Goal: Information Seeking & Learning: Learn about a topic

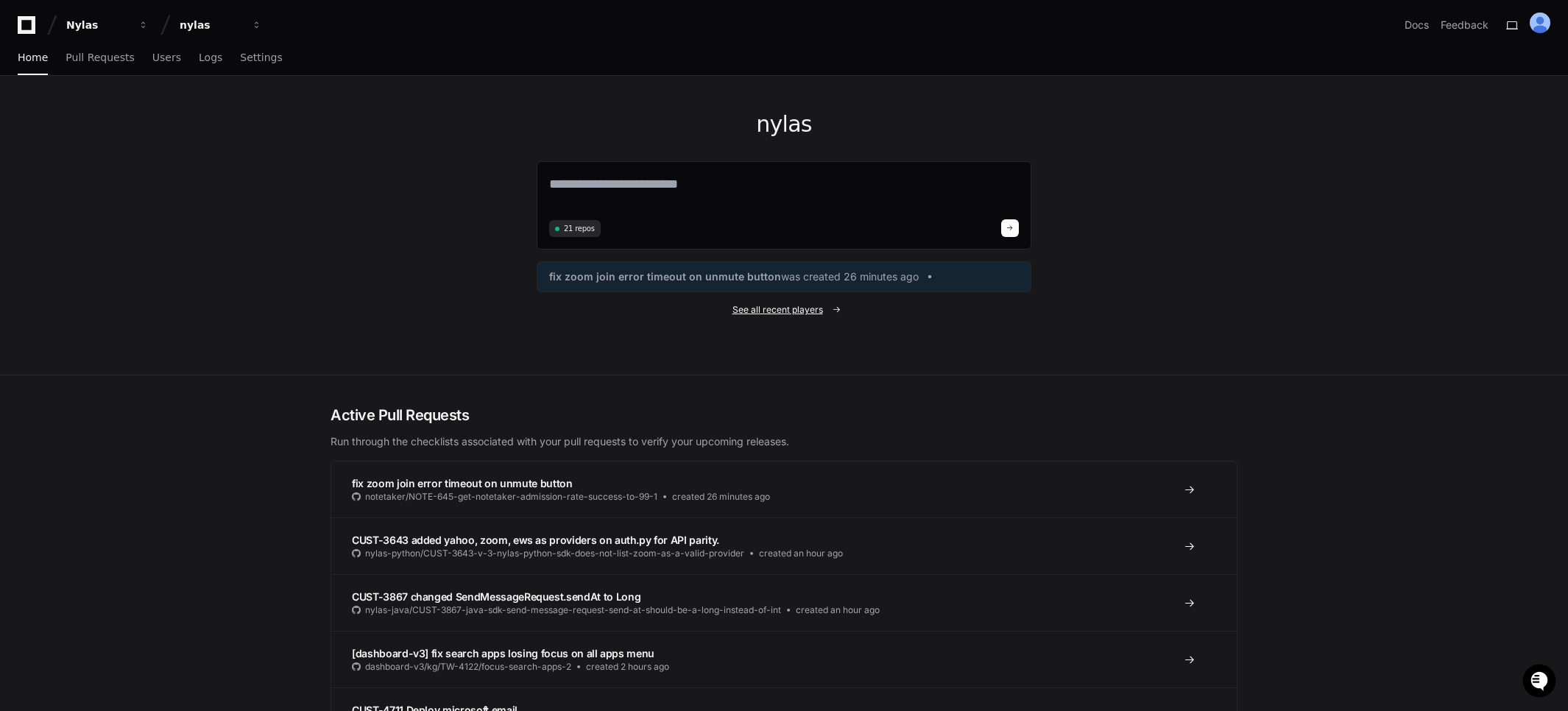
click at [828, 307] on link "See all recent players" at bounding box center [784, 310] width 494 height 12
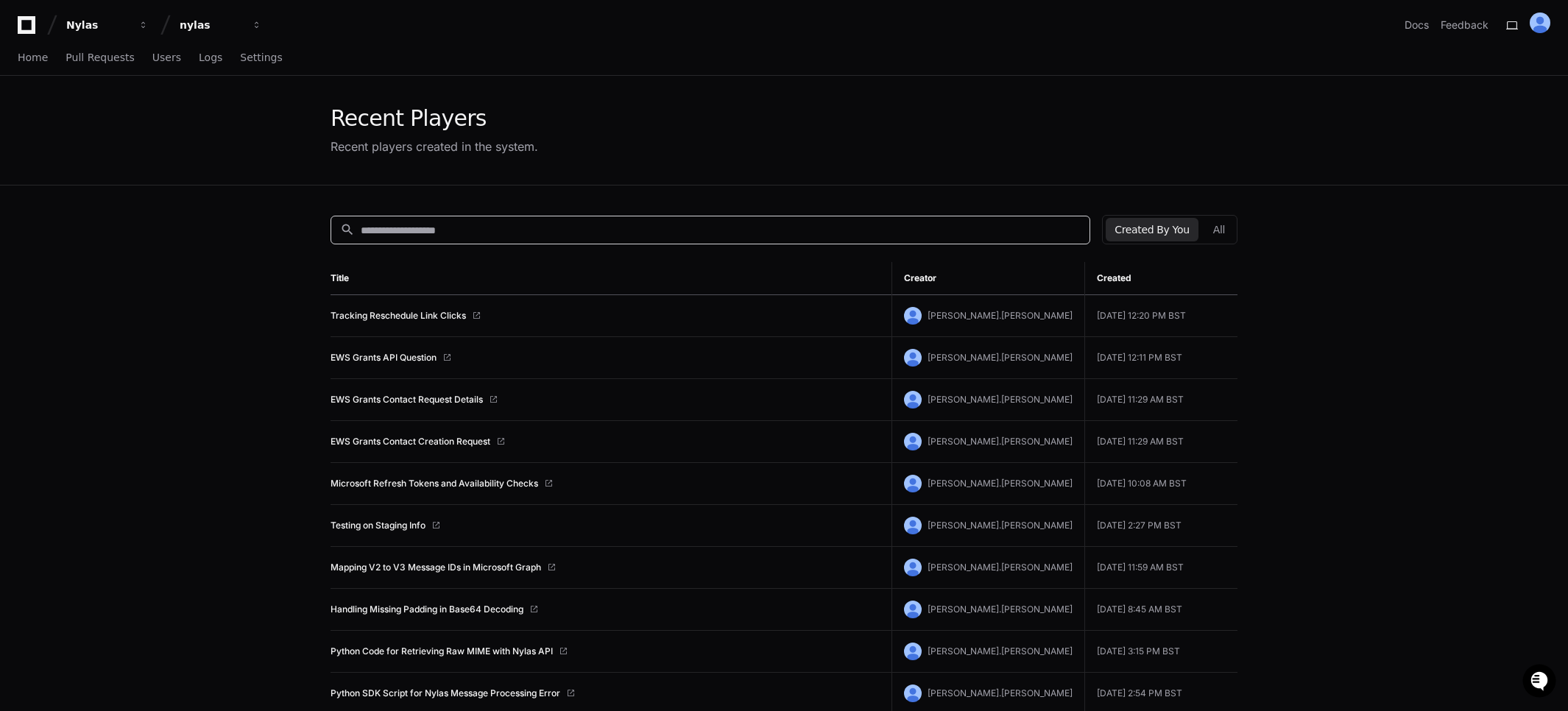
click at [663, 233] on input at bounding box center [719, 230] width 719 height 15
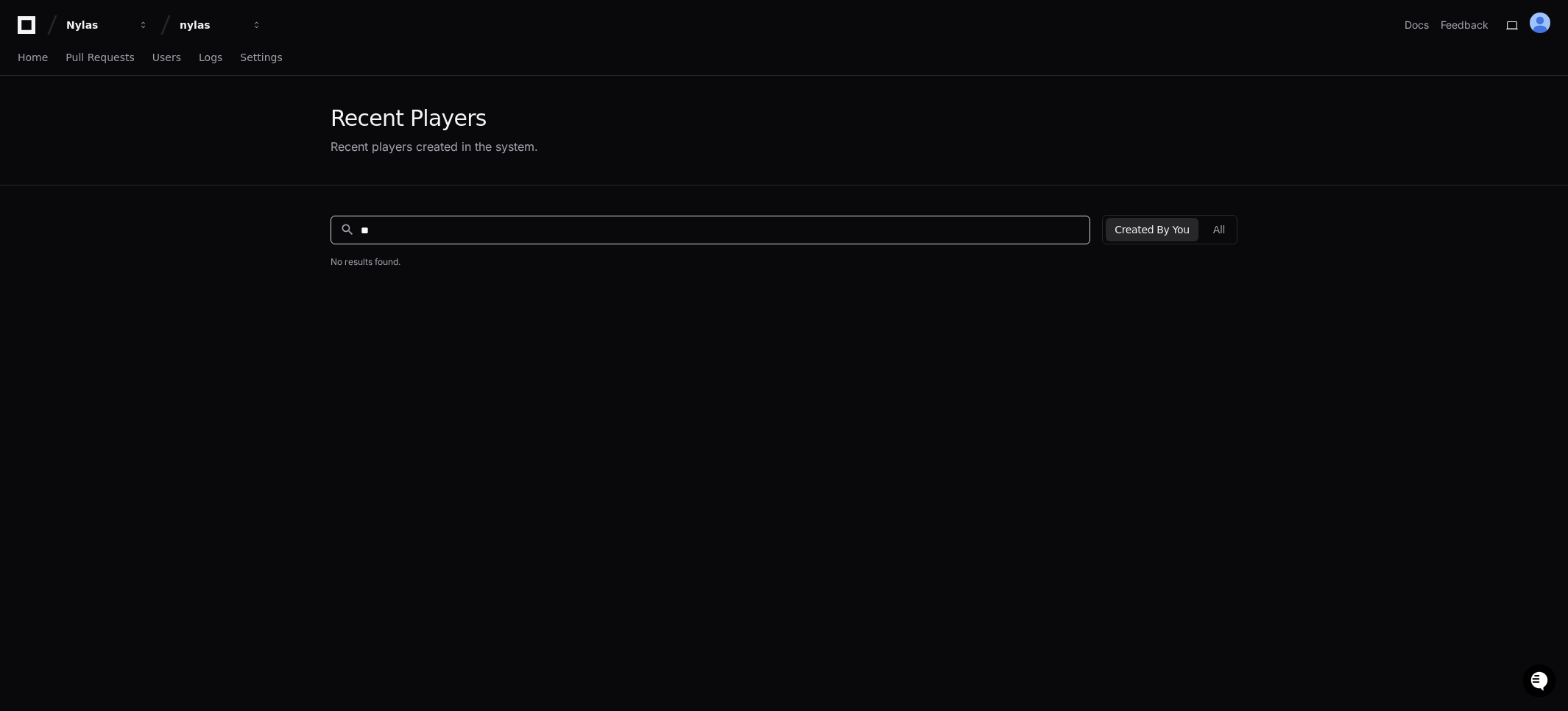
type input "*"
type input "*****"
click at [441, 311] on link "Ticket Categorization Automation" at bounding box center [401, 316] width 142 height 12
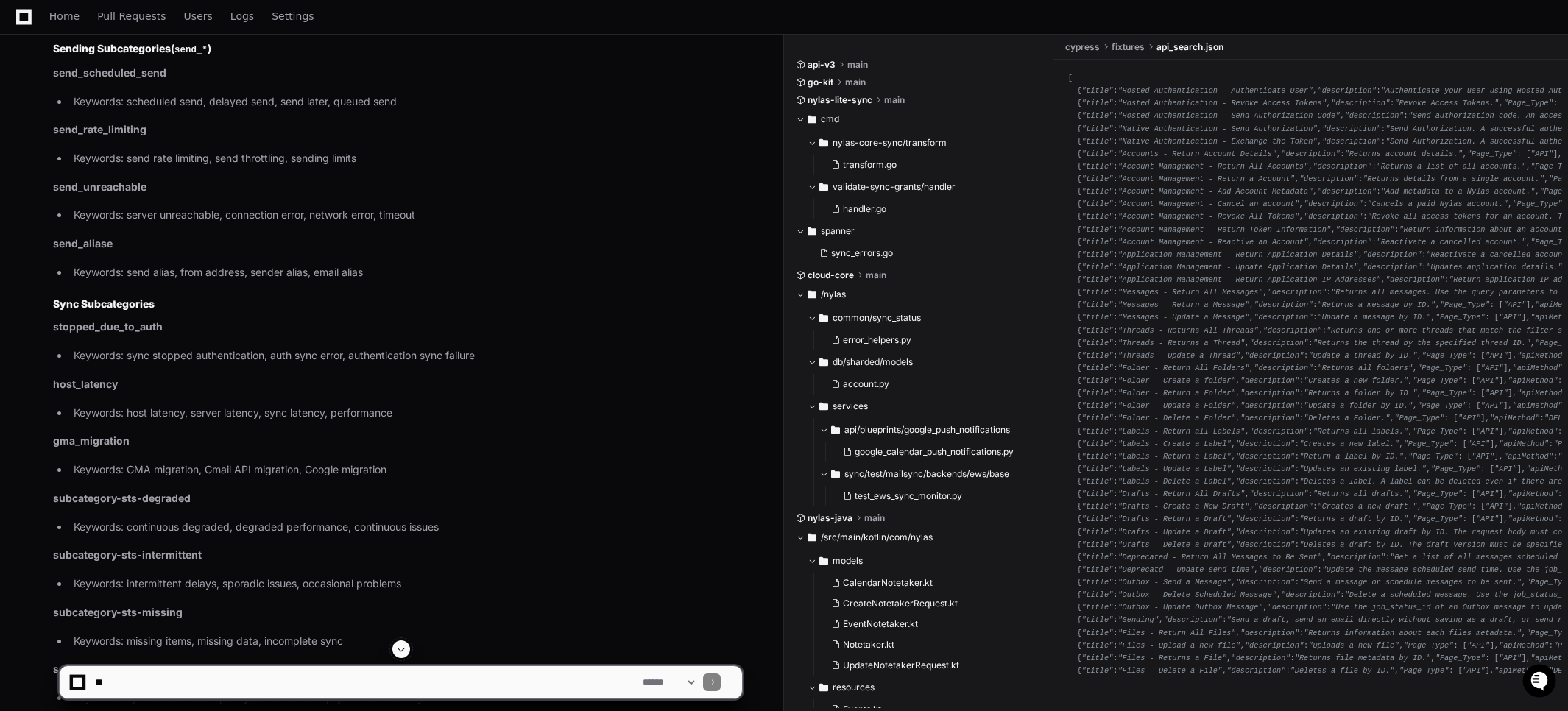
scroll to position [10530, 0]
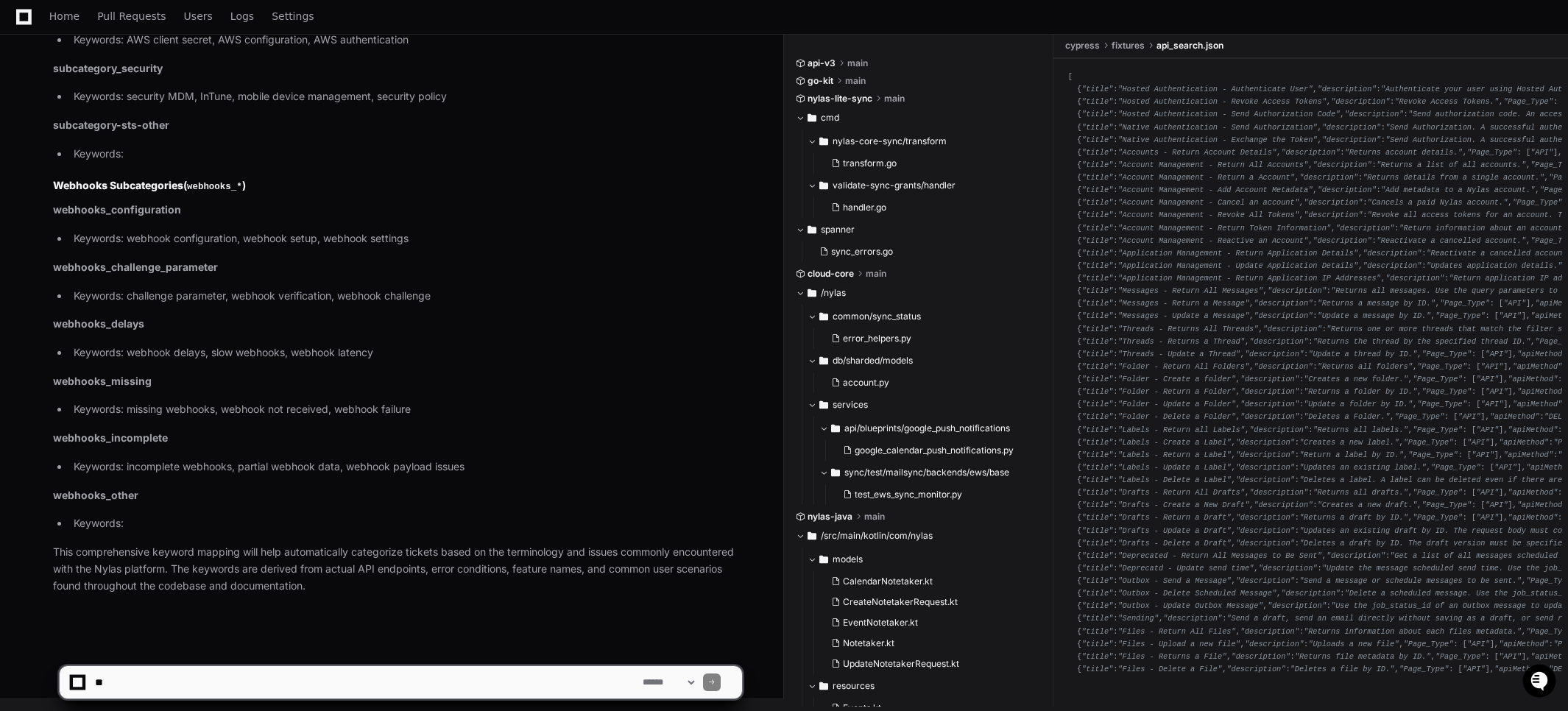
click at [169, 519] on li "Keywords:" at bounding box center [405, 524] width 673 height 17
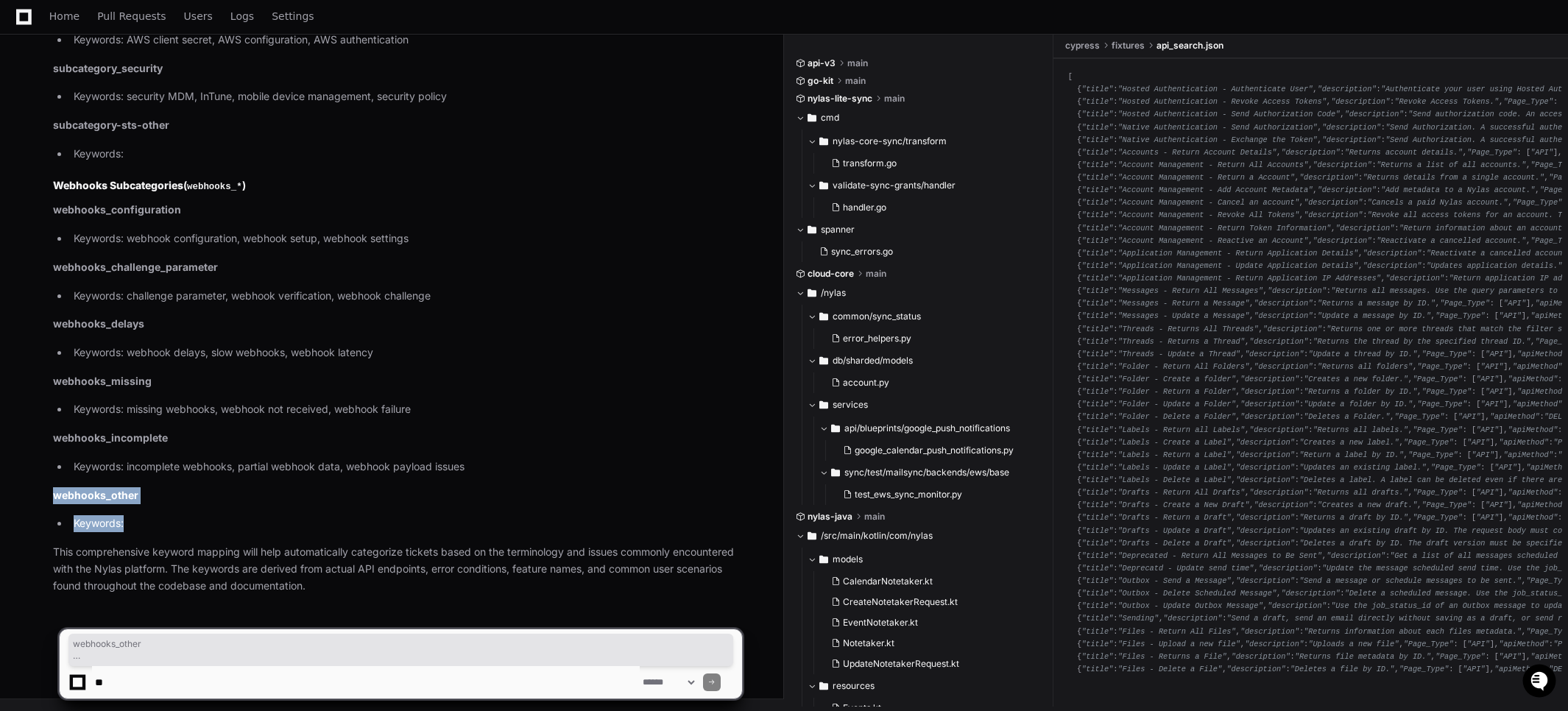
drag, startPoint x: 135, startPoint y: 524, endPoint x: 68, endPoint y: 486, distance: 77.0
click at [250, 496] on p "webhooks_other" at bounding box center [397, 495] width 688 height 17
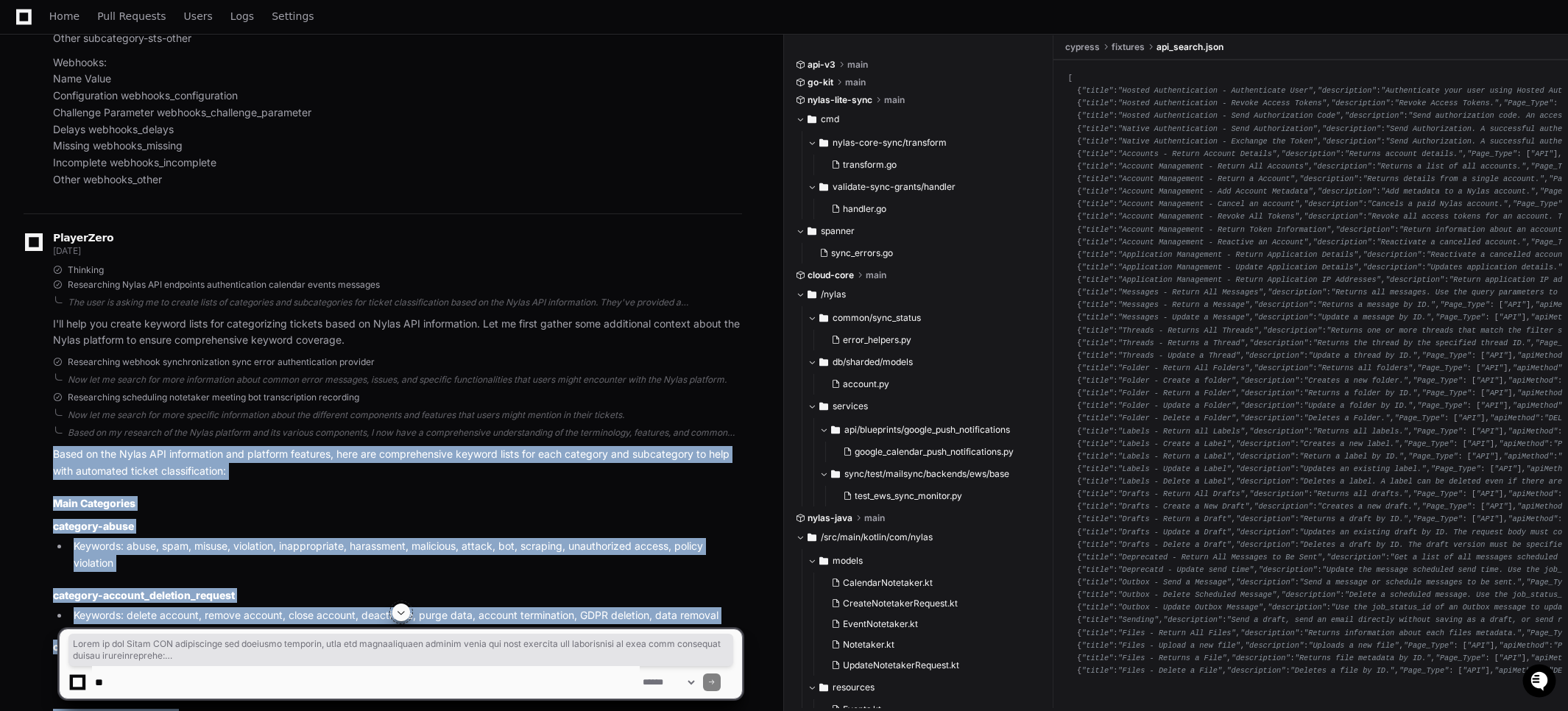
scroll to position [2735, 0]
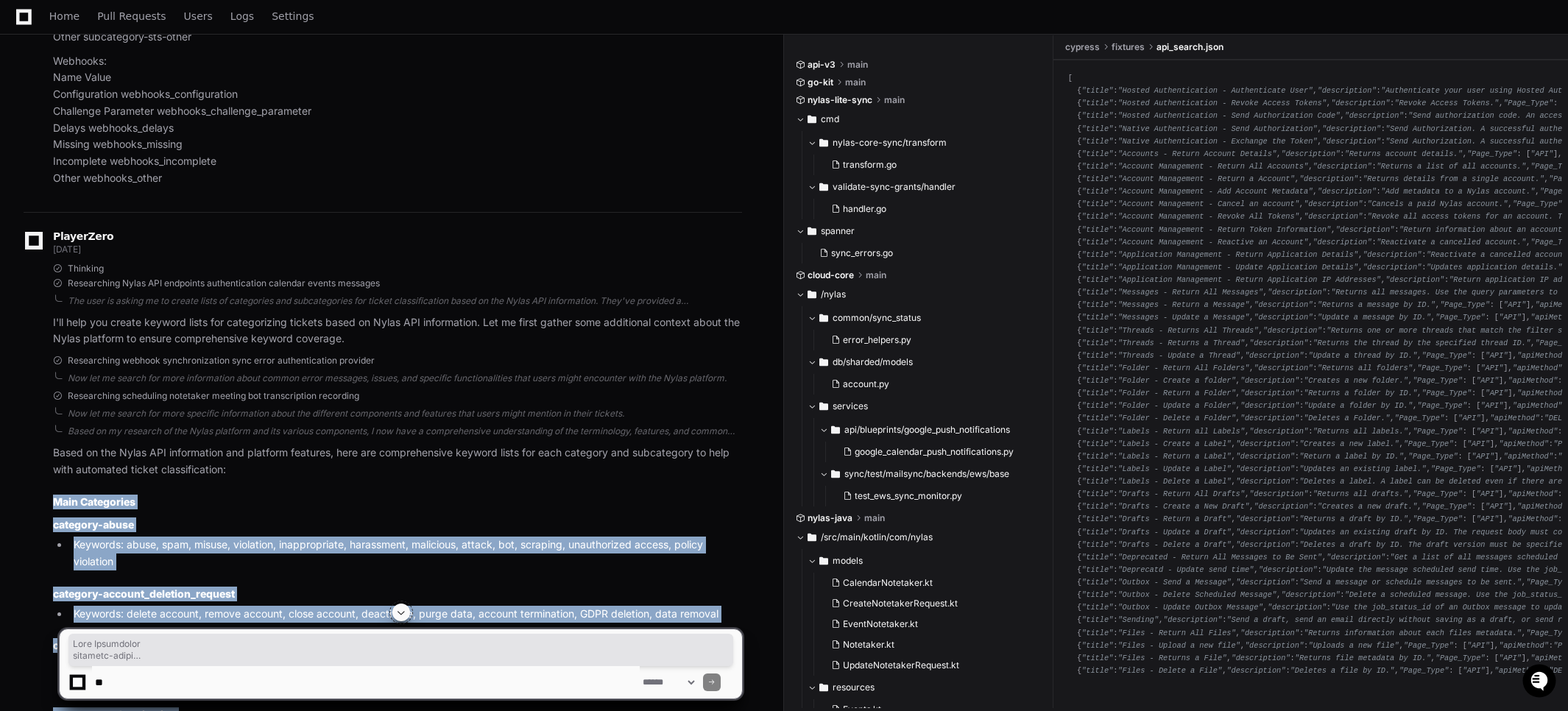
drag, startPoint x: 475, startPoint y: 467, endPoint x: 52, endPoint y: 491, distance: 423.7
copy article "Main Categories category-abuse Keywords: abuse, spam, misuse, violation, inappr…"
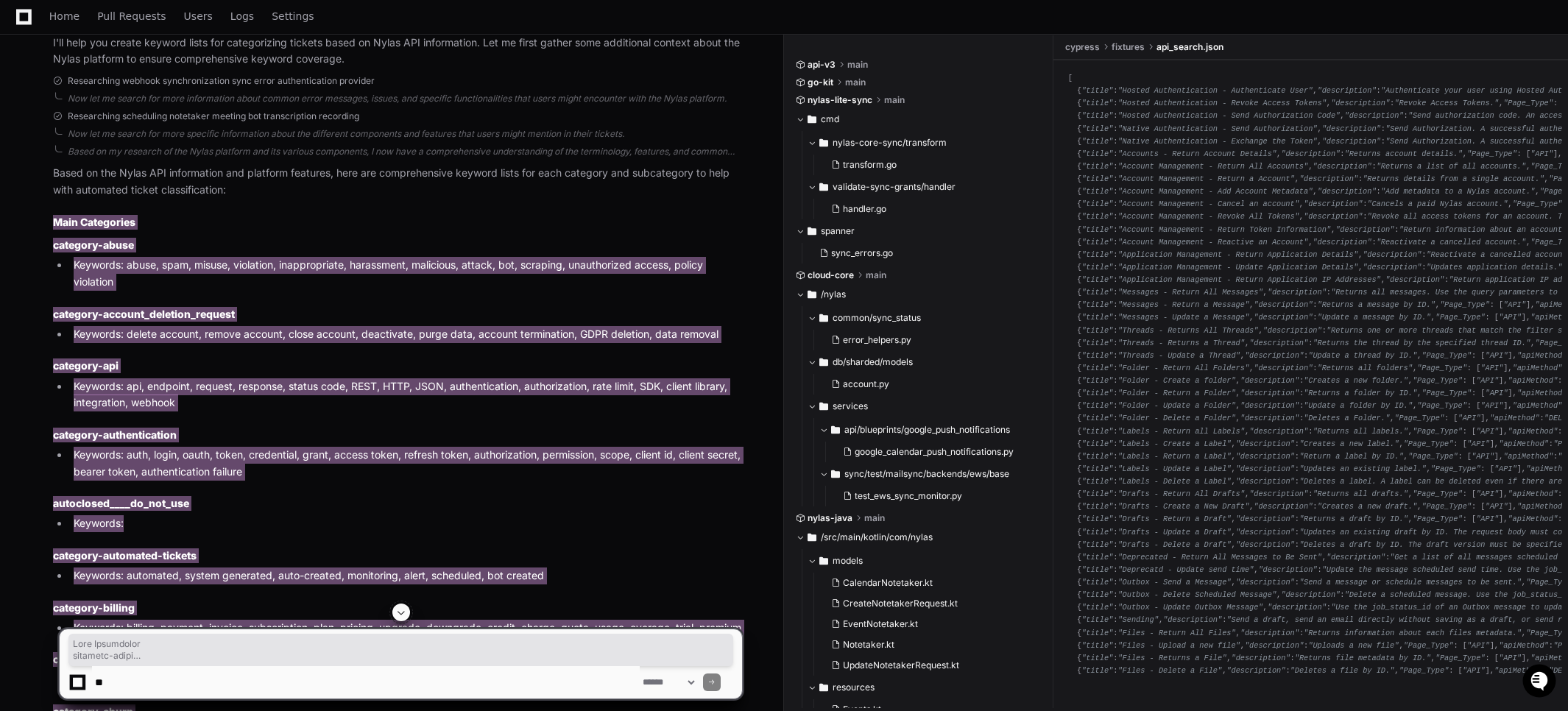
scroll to position [3041, 0]
